Goal: Information Seeking & Learning: Learn about a topic

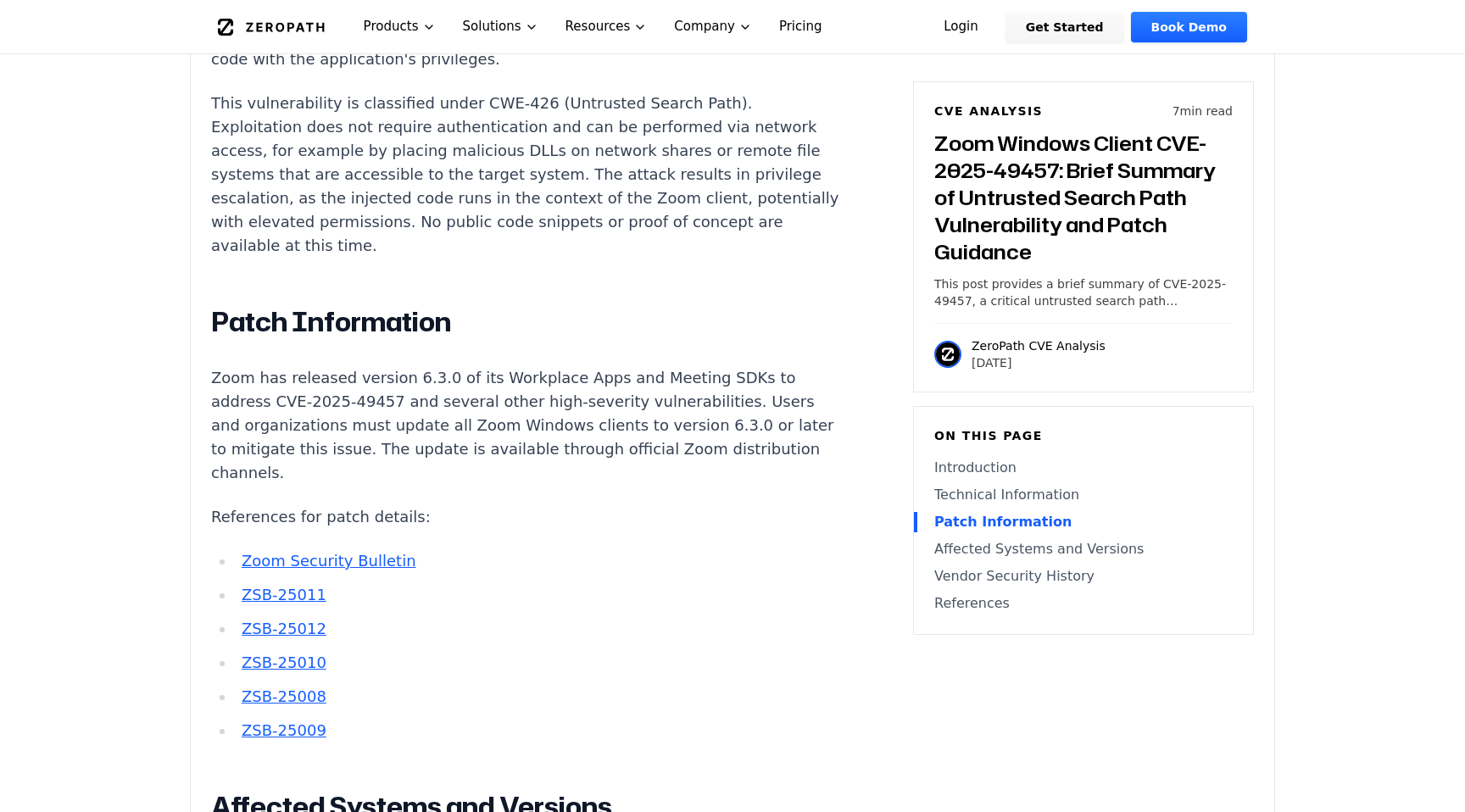
scroll to position [1670, 0]
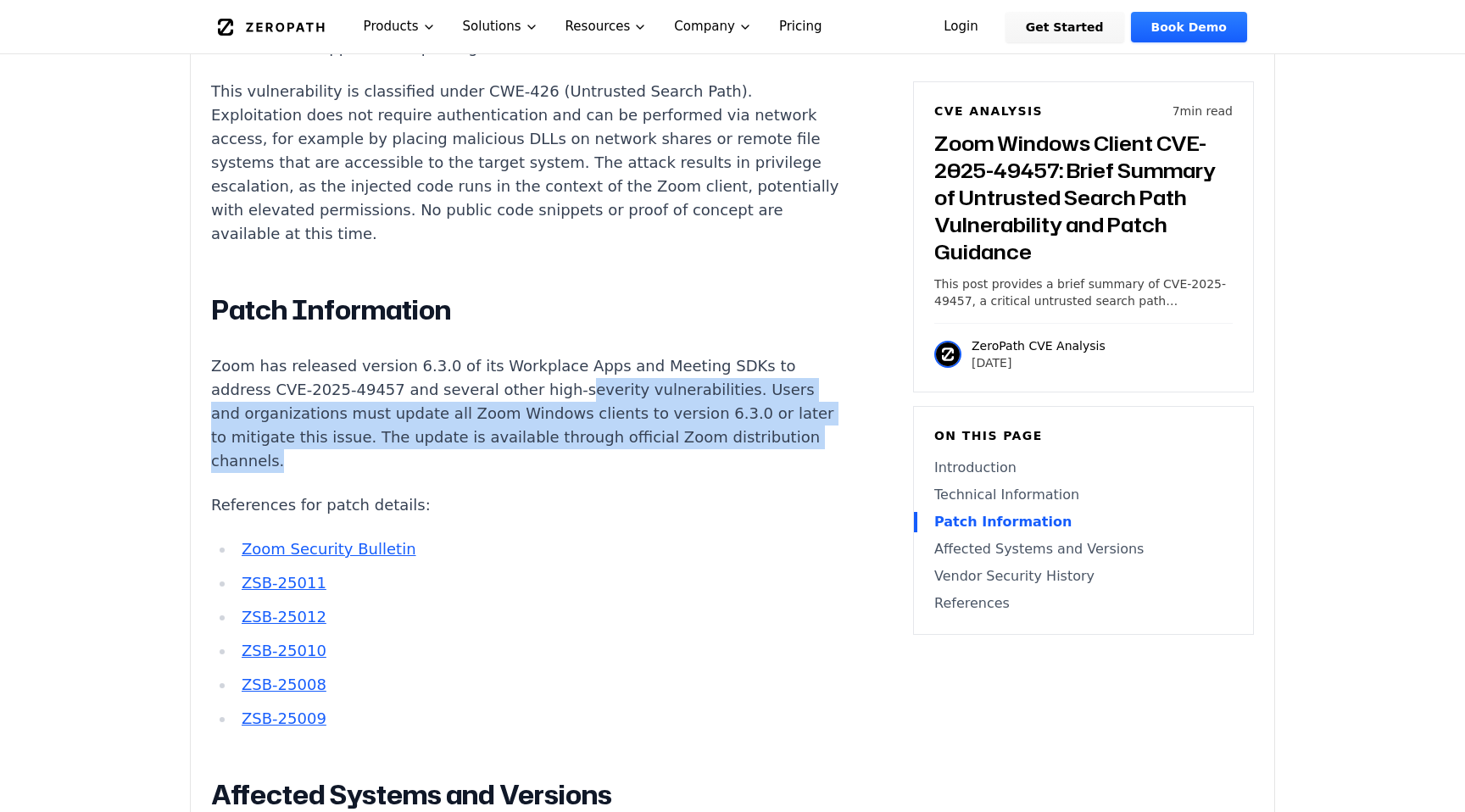
drag, startPoint x: 465, startPoint y: 293, endPoint x: 615, endPoint y: 350, distance: 160.5
click at [615, 350] on div "Introduction Privilege escalation attacks against video conferencing platforms …" at bounding box center [527, 611] width 631 height 2061
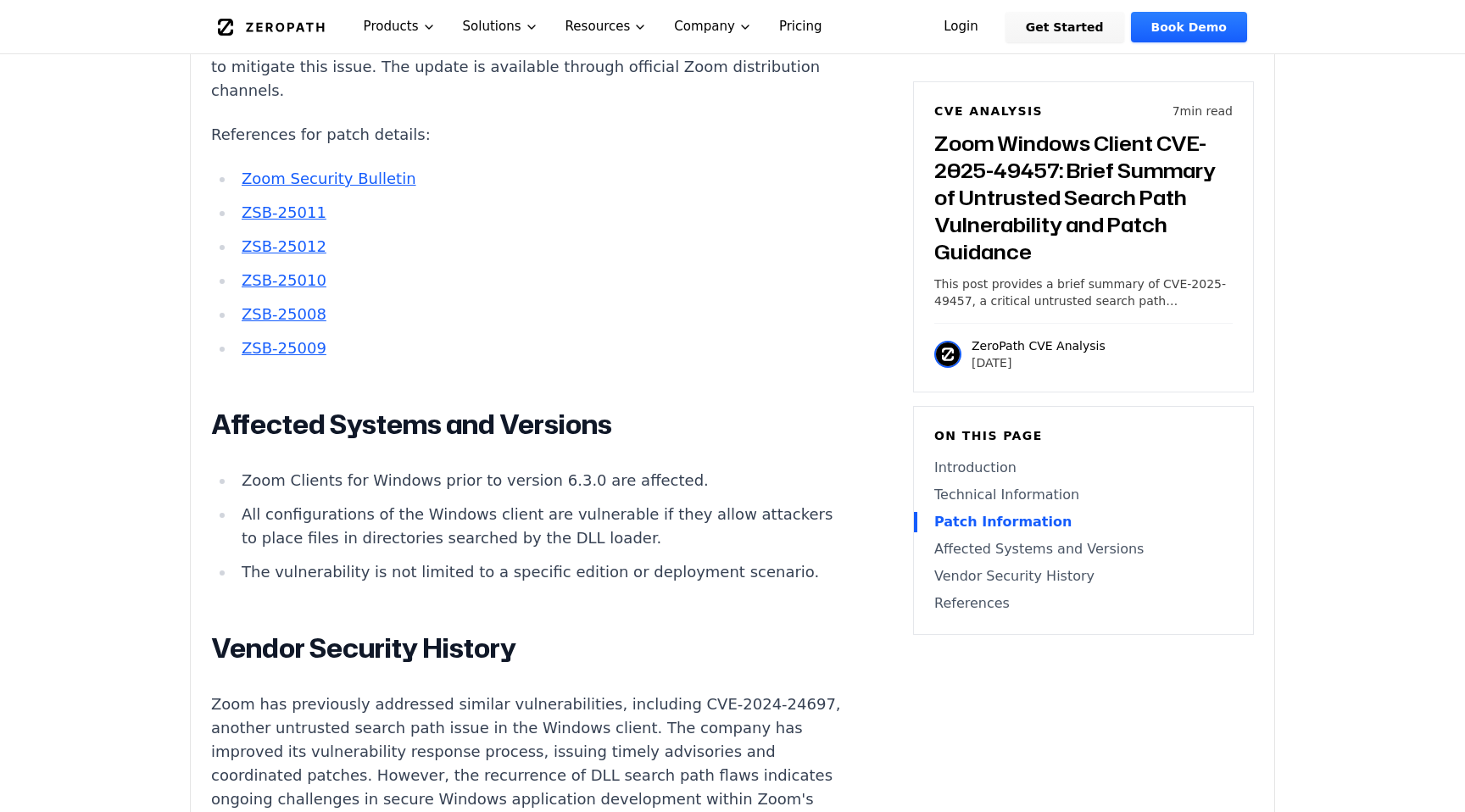
scroll to position [2062, 0]
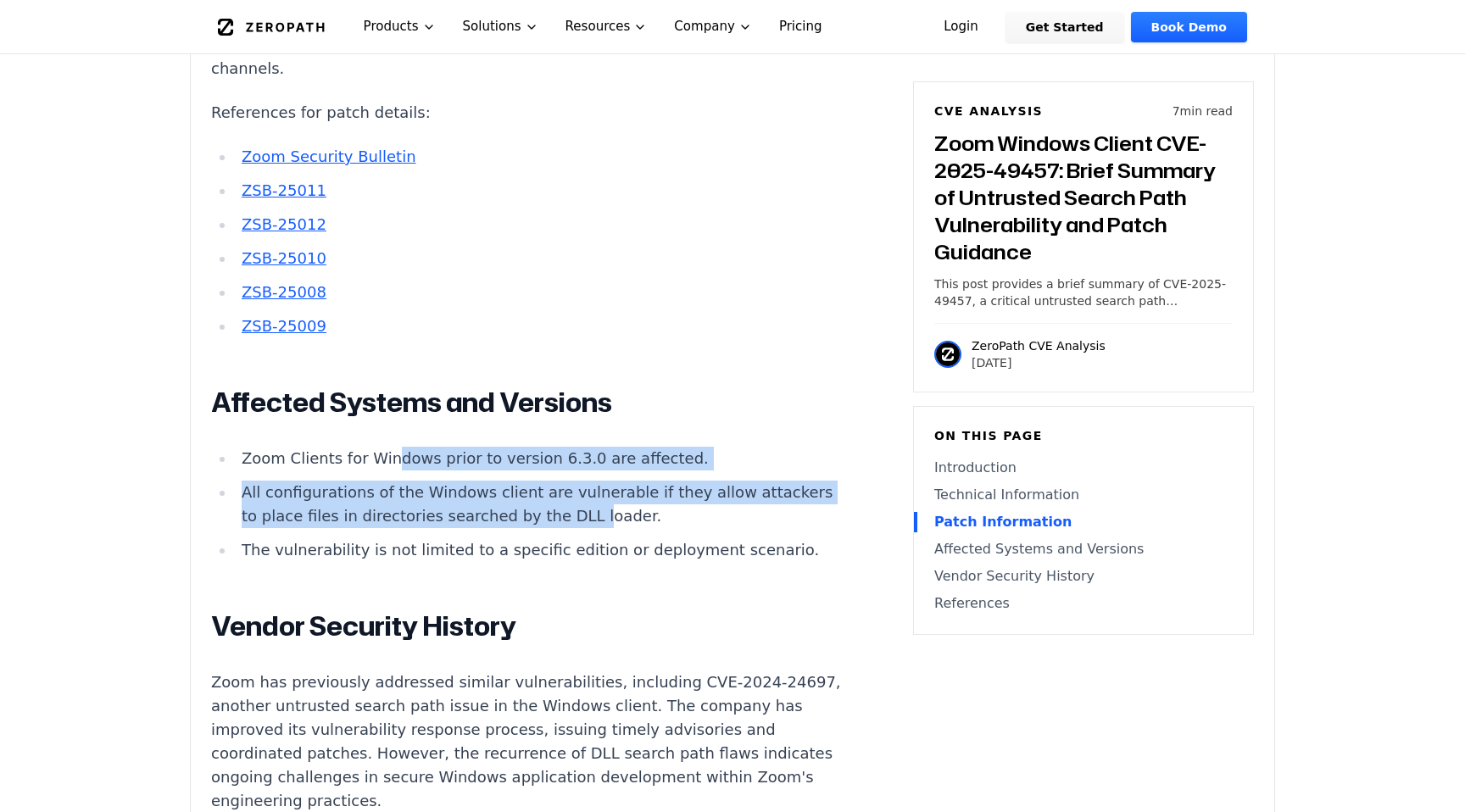
drag, startPoint x: 383, startPoint y: 332, endPoint x: 512, endPoint y: 395, distance: 143.6
click at [512, 446] on ul "Zoom Clients for Windows prior to version 6.3.0 are affected. All configuration…" at bounding box center [527, 504] width 631 height 116
click at [512, 480] on li "All configurations of the Windows client are vulnerable if they allow attackers…" at bounding box center [538, 504] width 607 height 48
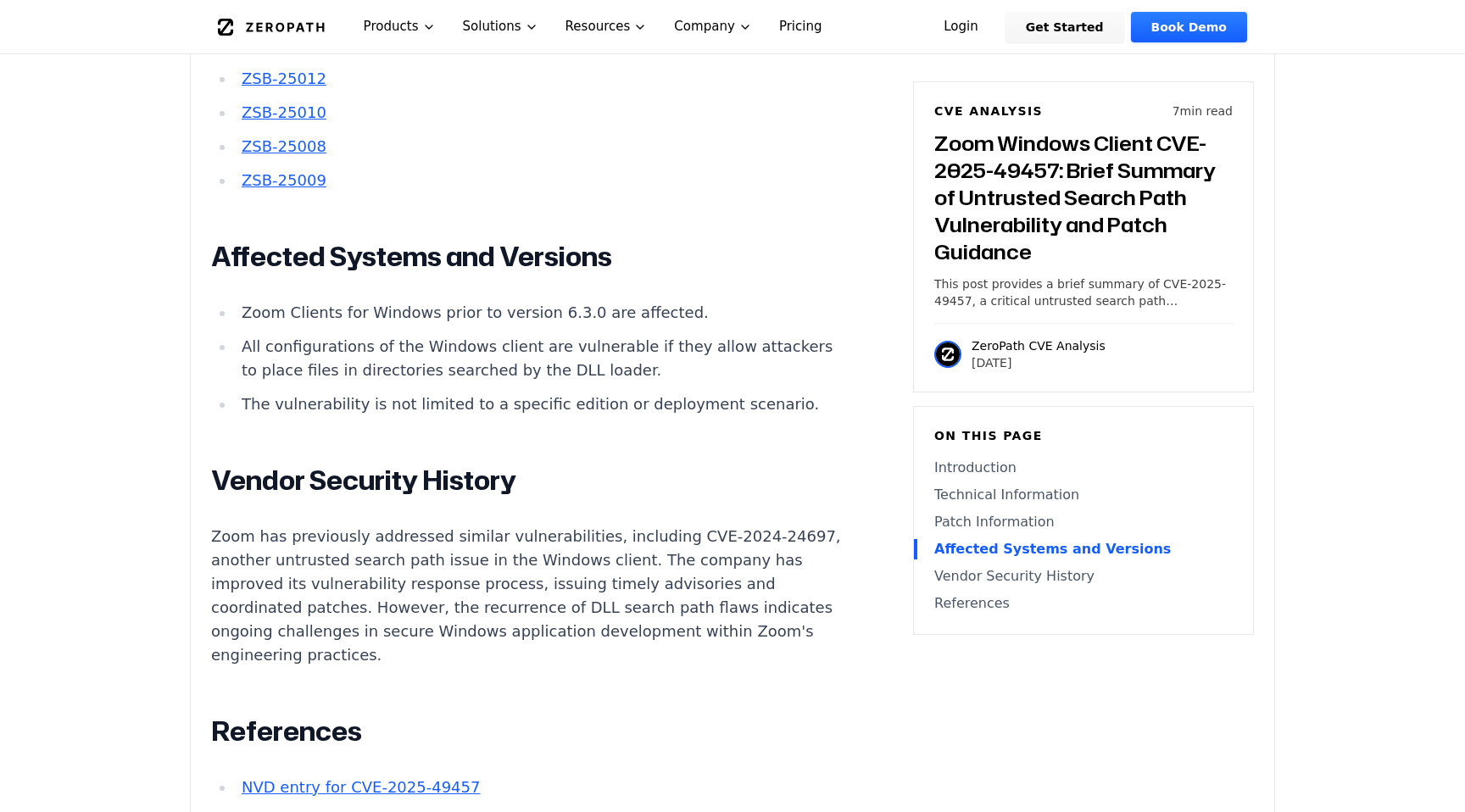
scroll to position [2241, 0]
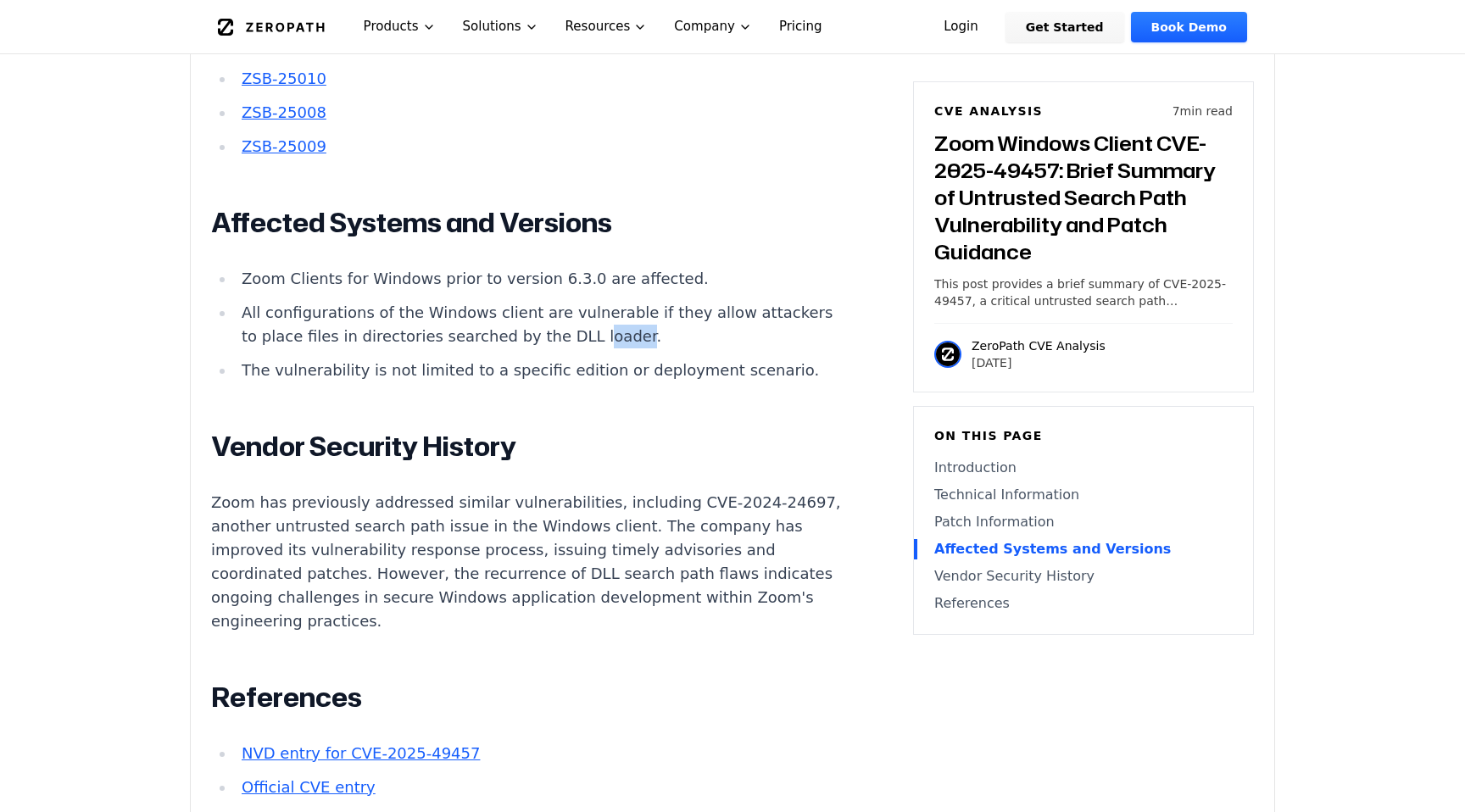
drag, startPoint x: 511, startPoint y: 207, endPoint x: 550, endPoint y: 208, distance: 39.0
click at [550, 300] on li "All configurations of the Windows client are vulnerable if they allow attackers…" at bounding box center [538, 324] width 607 height 48
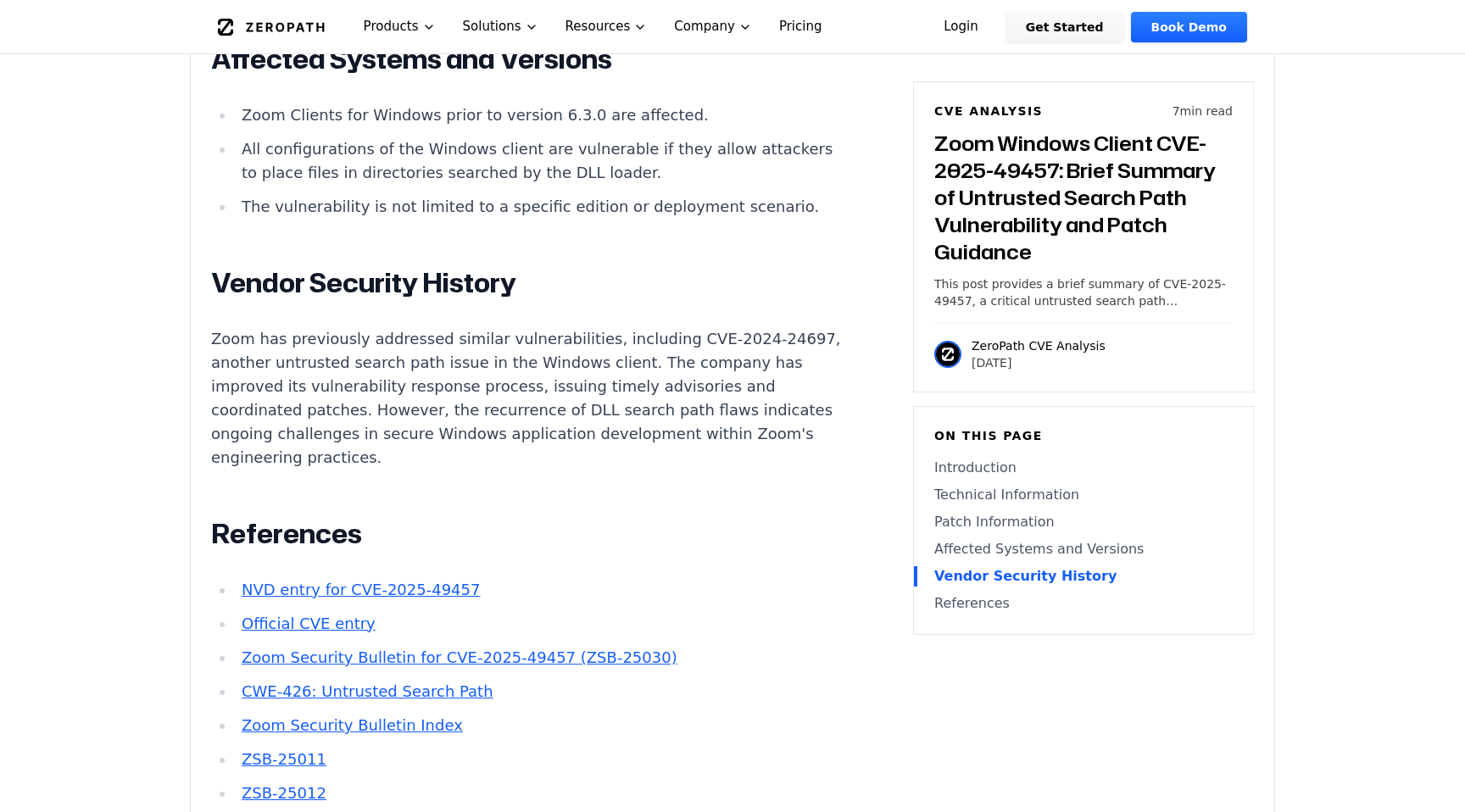
scroll to position [2409, 0]
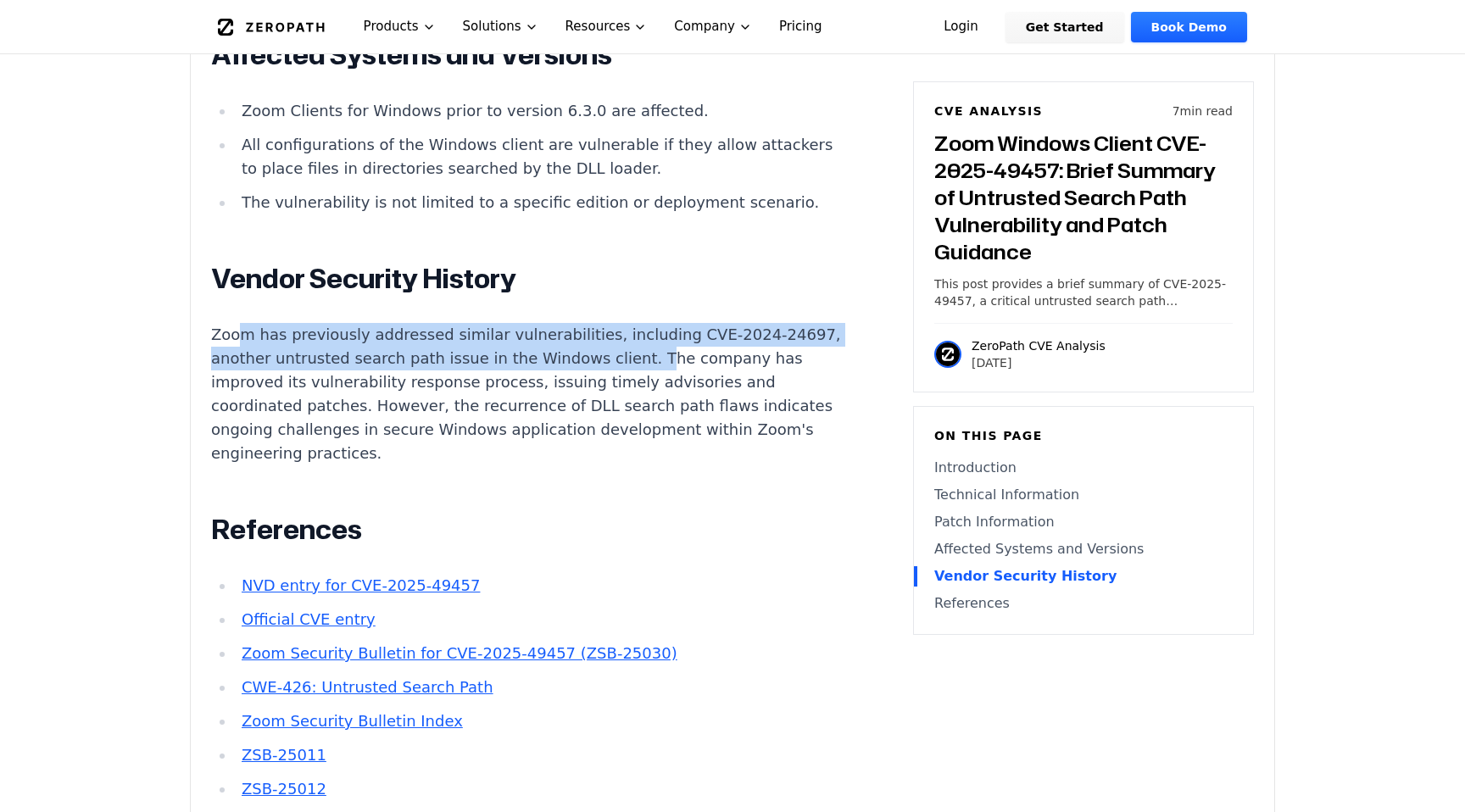
drag, startPoint x: 241, startPoint y: 213, endPoint x: 570, endPoint y: 237, distance: 329.9
click at [570, 323] on p "Zoom has previously addressed similar vulnerabilities, including CVE-2024-24697…" at bounding box center [527, 394] width 631 height 142
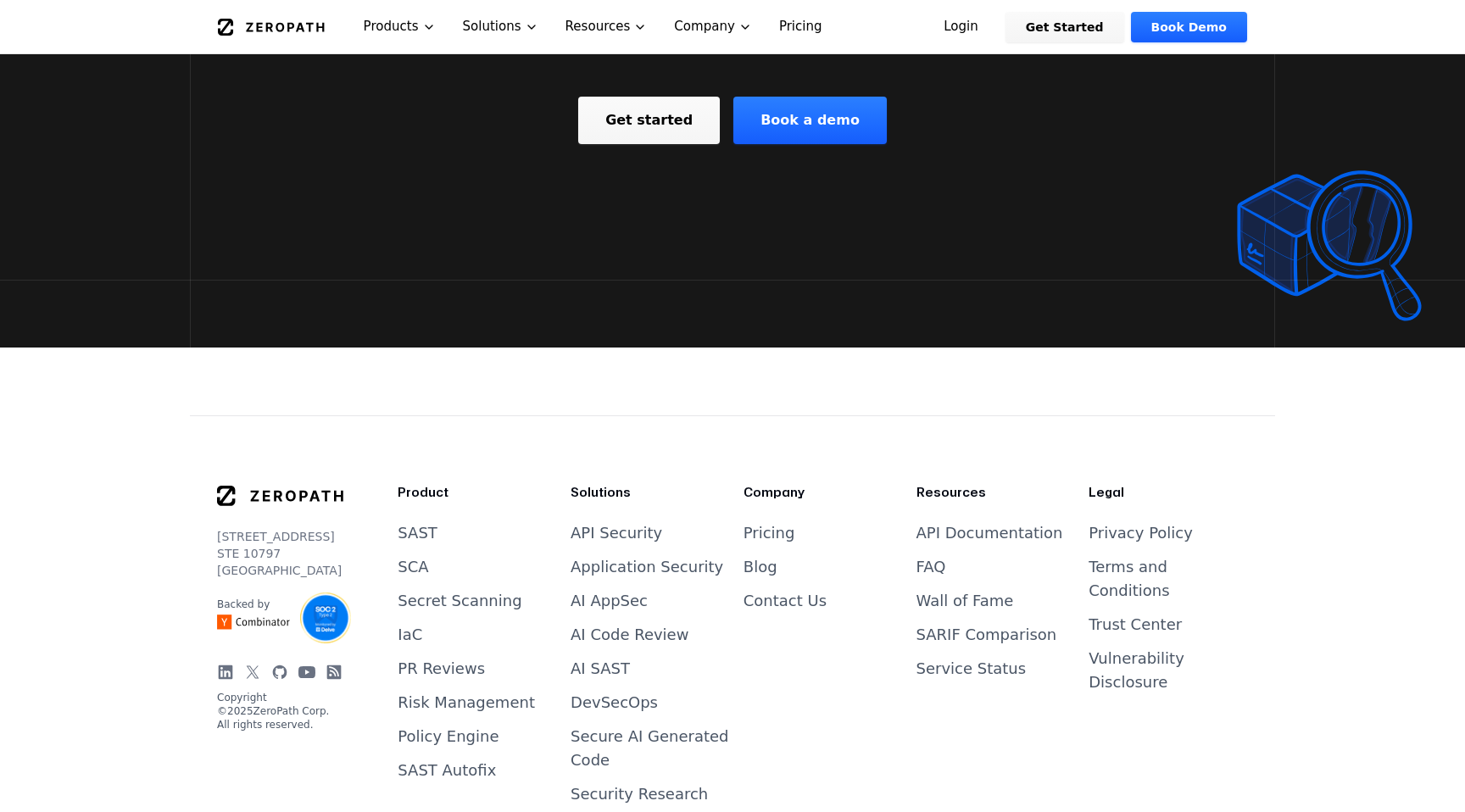
scroll to position [2951, 0]
